Goal: Task Accomplishment & Management: Use online tool/utility

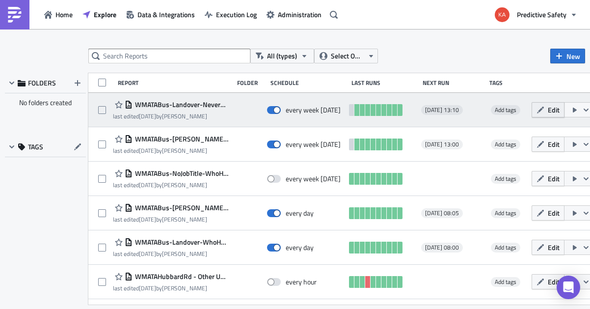
click at [548, 111] on span "Edit" at bounding box center [554, 110] width 12 height 10
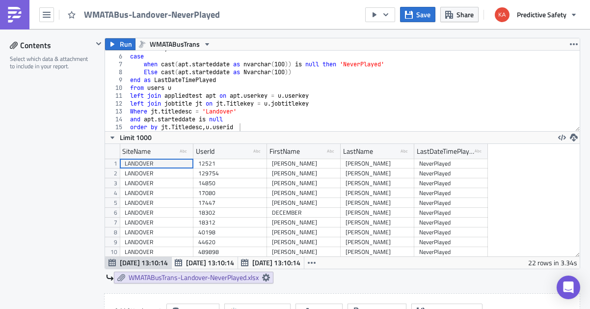
type textarea "and apt.starteddate is null"
click at [236, 118] on div "u . LastName , case when cast ( apt . starteddate as nvarchar ( 100 )) is null …" at bounding box center [354, 93] width 452 height 96
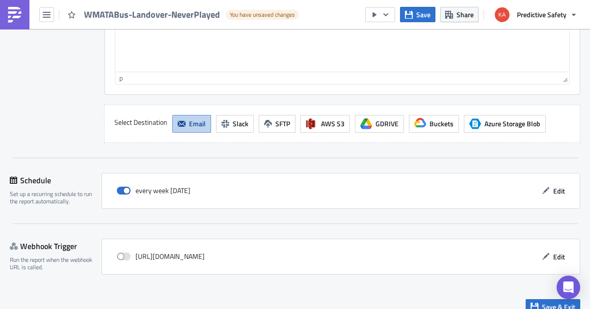
scroll to position [1069, 0]
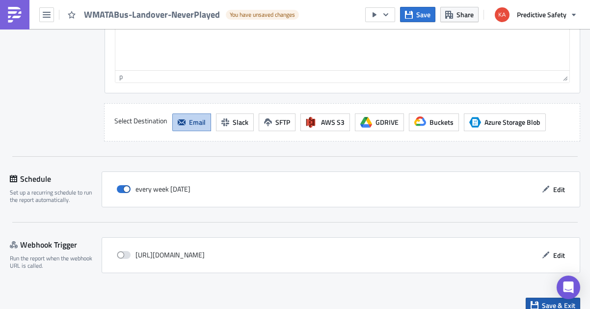
type textarea "and apt.deleted = 0"
click at [546, 300] on span "Save & Exit" at bounding box center [558, 305] width 33 height 10
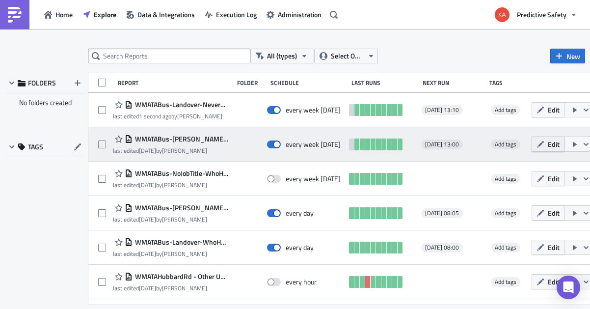
click at [548, 145] on span "Edit" at bounding box center [554, 144] width 12 height 10
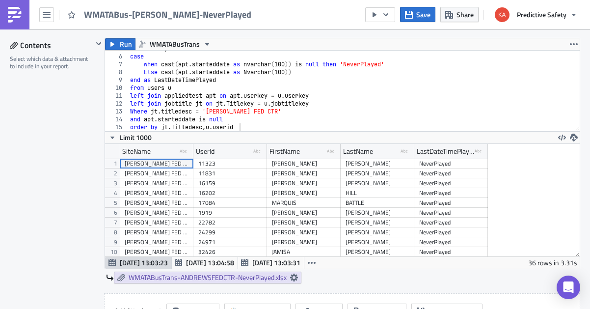
type textarea "and apt.starteddate is null"
click at [226, 118] on div "u . LastName , case when cast ( apt . starteddate as nvarchar ( 100 )) is null …" at bounding box center [354, 93] width 452 height 96
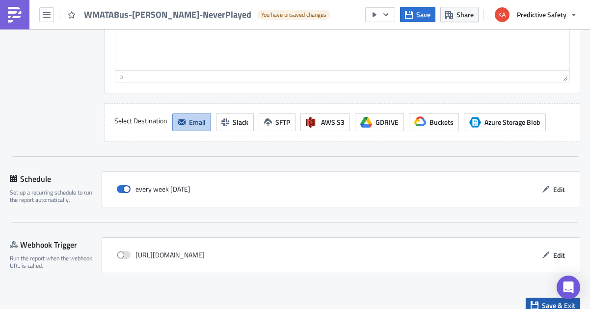
type textarea "and apt.deleted = 0"
click at [545, 300] on span "Save & Exit" at bounding box center [558, 305] width 33 height 10
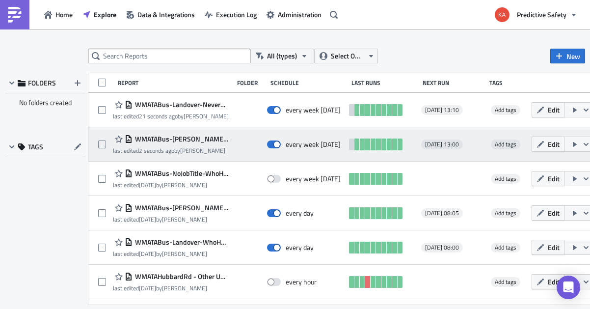
click at [582, 143] on icon "button" at bounding box center [586, 144] width 8 height 8
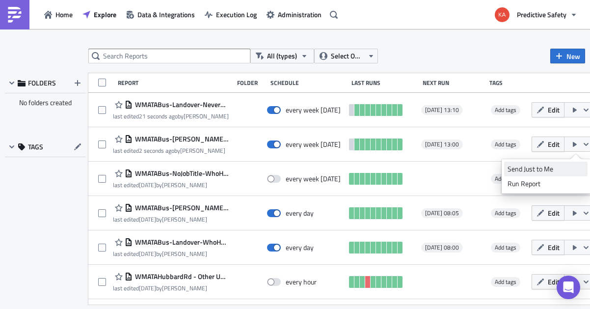
click at [549, 169] on div "Send Just to Me" at bounding box center [546, 169] width 77 height 10
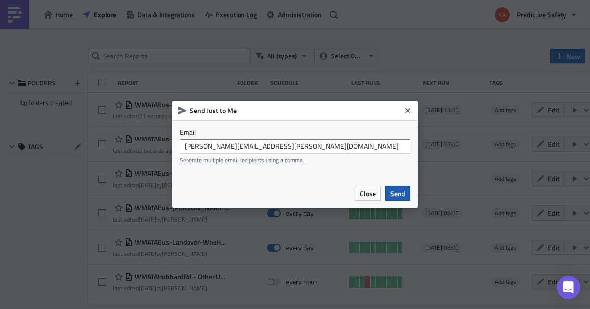
click at [401, 194] on span "Send" at bounding box center [397, 193] width 15 height 10
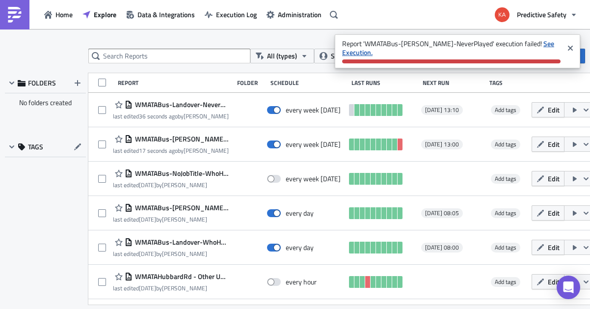
click at [524, 44] on strong "See Execution." at bounding box center [448, 47] width 212 height 19
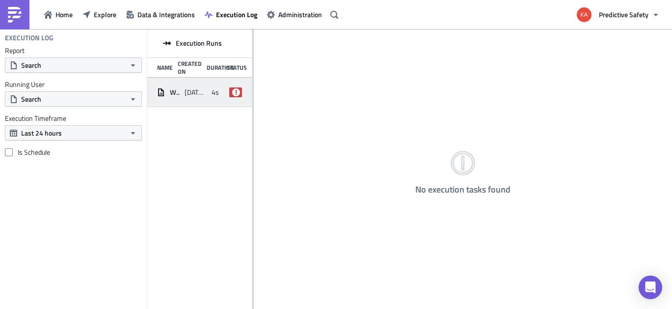
click at [172, 92] on span "WMATABus-[PERSON_NAME]-NeverPlayed" at bounding box center [175, 92] width 10 height 9
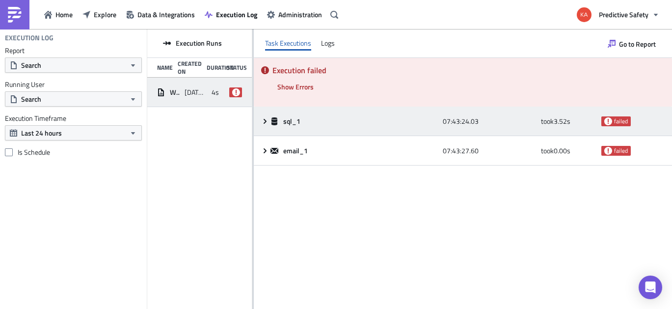
click at [265, 121] on icon at bounding box center [265, 121] width 8 height 8
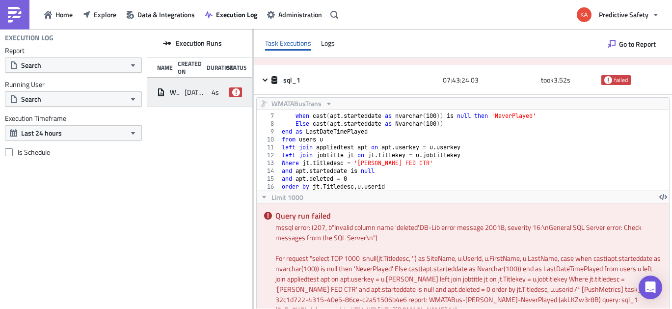
scroll to position [38, 0]
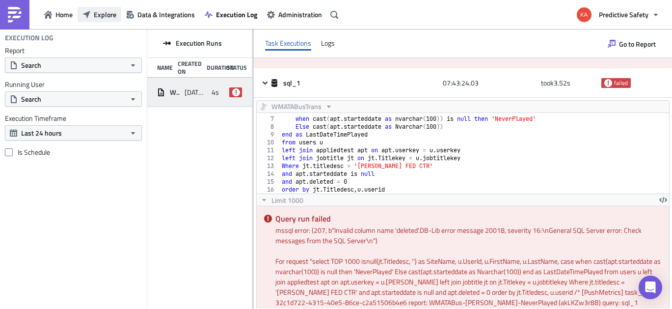
click at [100, 14] on span "Explore" at bounding box center [105, 14] width 23 height 10
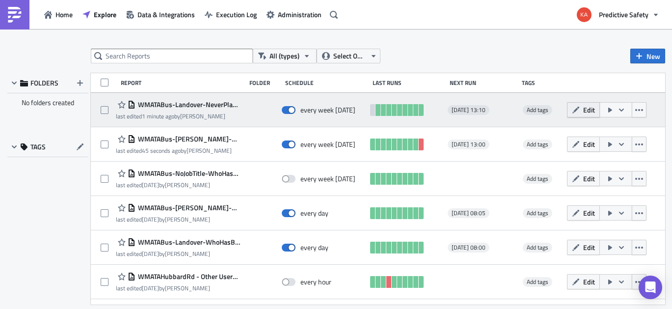
click at [587, 109] on span "Edit" at bounding box center [589, 110] width 12 height 10
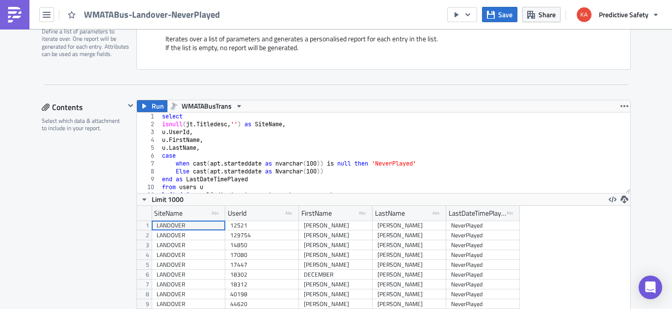
scroll to position [45, 0]
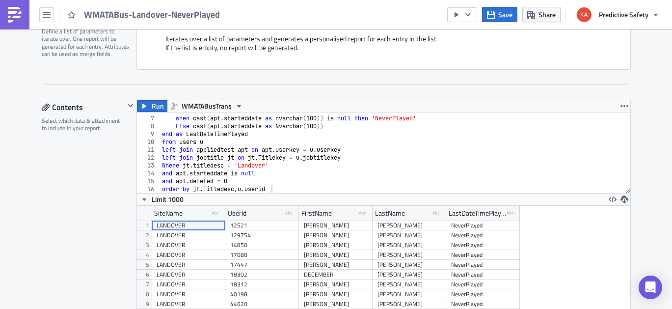
click at [187, 181] on div "case when cast ( apt . starteddate as nvarchar ( 100 )) is null then 'NeverPlay…" at bounding box center [395, 155] width 470 height 96
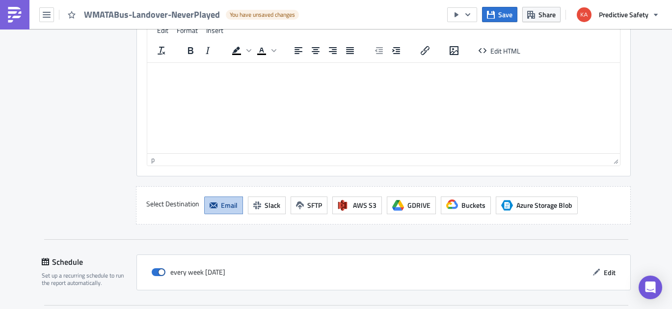
scroll to position [1069, 0]
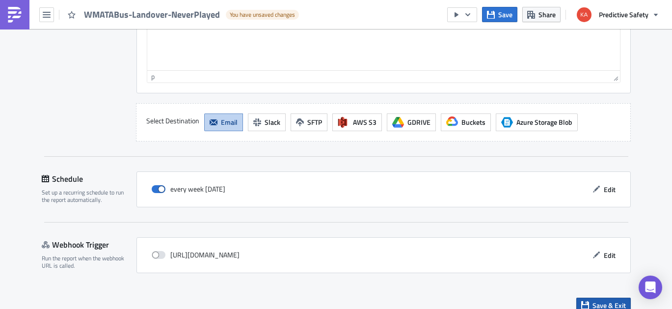
type textarea "and u.deleted = 0"
click at [590, 300] on span "Save & Exit" at bounding box center [609, 305] width 33 height 10
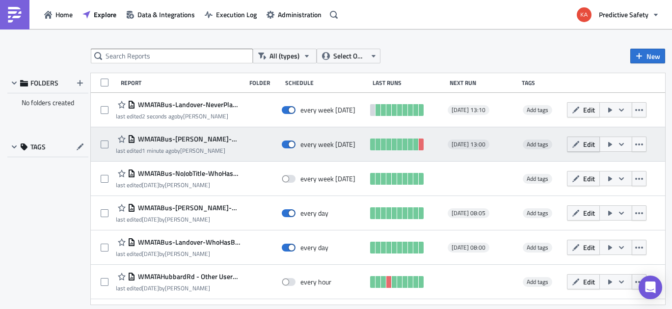
click at [580, 143] on button "Edit" at bounding box center [583, 144] width 33 height 15
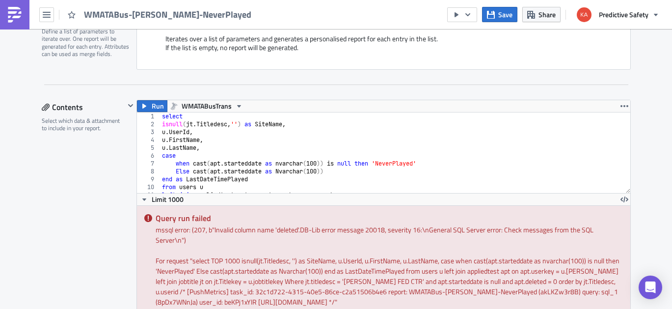
scroll to position [45, 0]
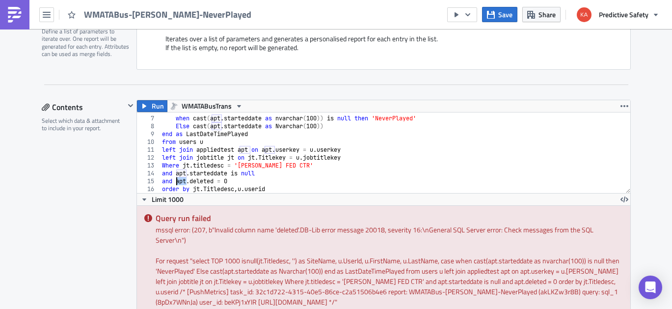
drag, startPoint x: 186, startPoint y: 181, endPoint x: 178, endPoint y: 181, distance: 7.9
click at [178, 181] on div "case when cast ( apt . starteddate as nvarchar ( 100 )) is null then 'NeverPlay…" at bounding box center [395, 155] width 470 height 96
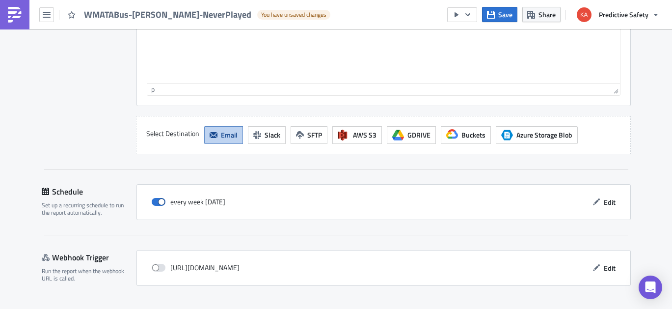
scroll to position [1054, 0]
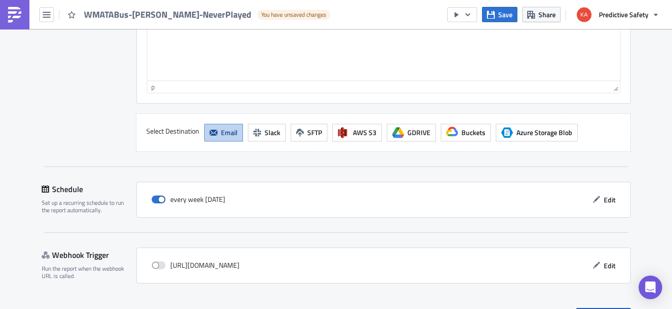
type textarea "and u.deleted = 0"
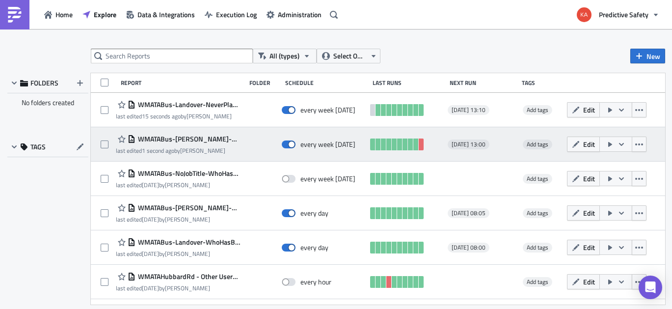
click at [590, 143] on icon "button" at bounding box center [622, 144] width 8 height 8
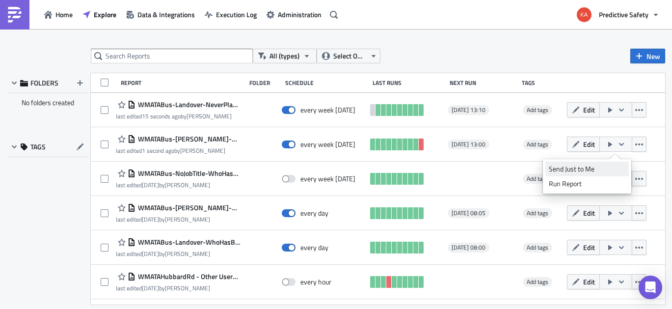
click at [581, 169] on div "Send Just to Me" at bounding box center [587, 169] width 77 height 10
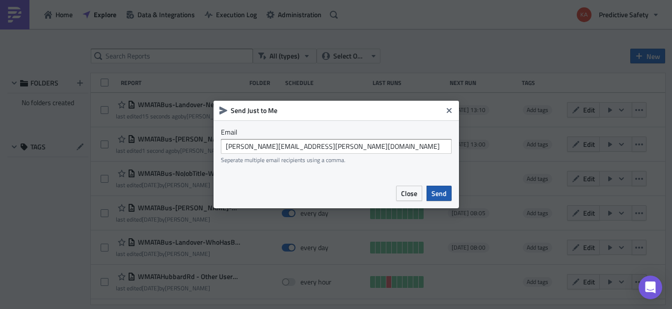
click at [439, 193] on span "Send" at bounding box center [439, 193] width 15 height 10
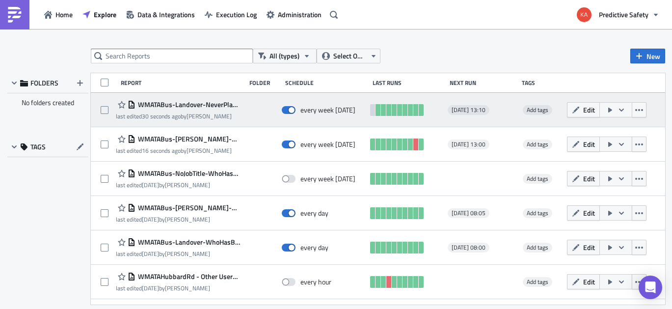
click at [590, 109] on icon "button" at bounding box center [622, 110] width 8 height 8
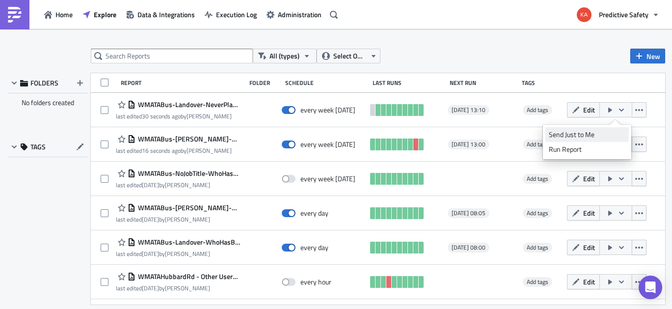
click at [576, 134] on div "Send Just to Me" at bounding box center [587, 135] width 77 height 10
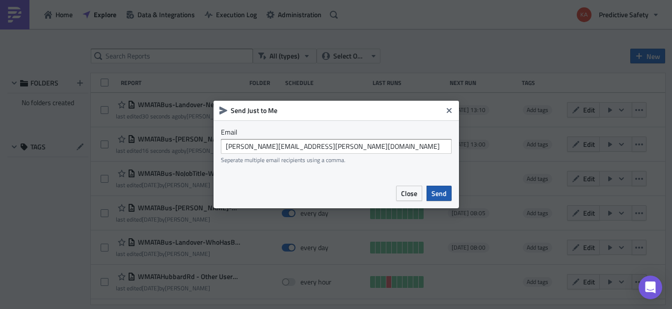
click at [440, 192] on span "Send" at bounding box center [439, 193] width 15 height 10
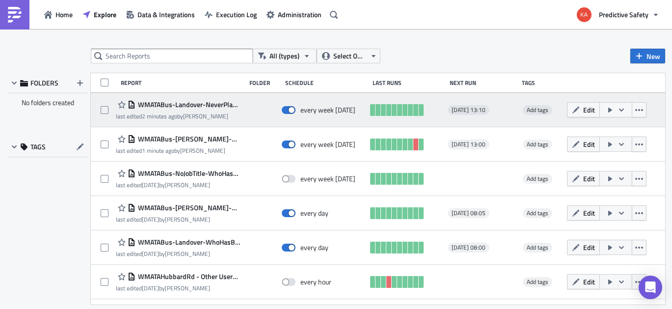
click at [590, 109] on icon "button" at bounding box center [610, 110] width 4 height 5
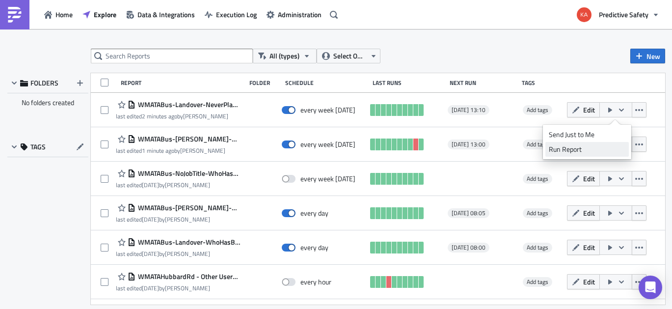
click at [577, 151] on div "Run Report" at bounding box center [587, 149] width 77 height 10
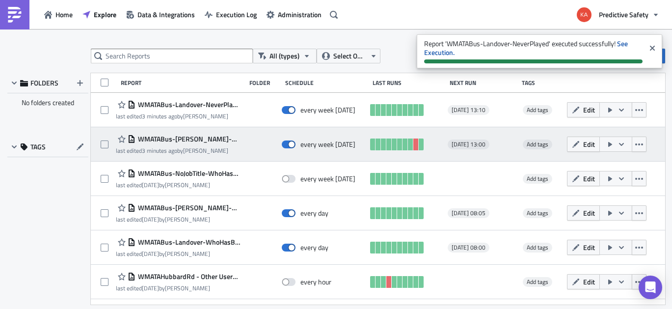
click at [590, 143] on icon "button" at bounding box center [610, 144] width 4 height 5
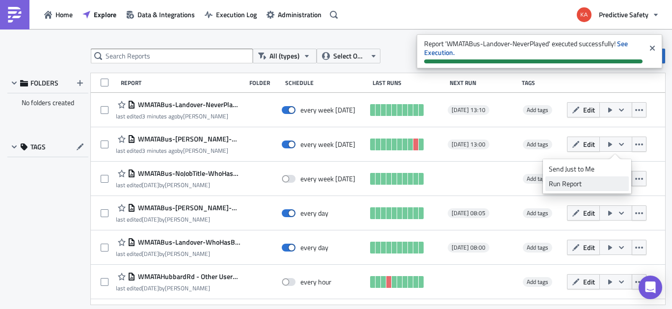
click at [577, 186] on div "Run Report" at bounding box center [587, 184] width 77 height 10
